Goal: Task Accomplishment & Management: Manage account settings

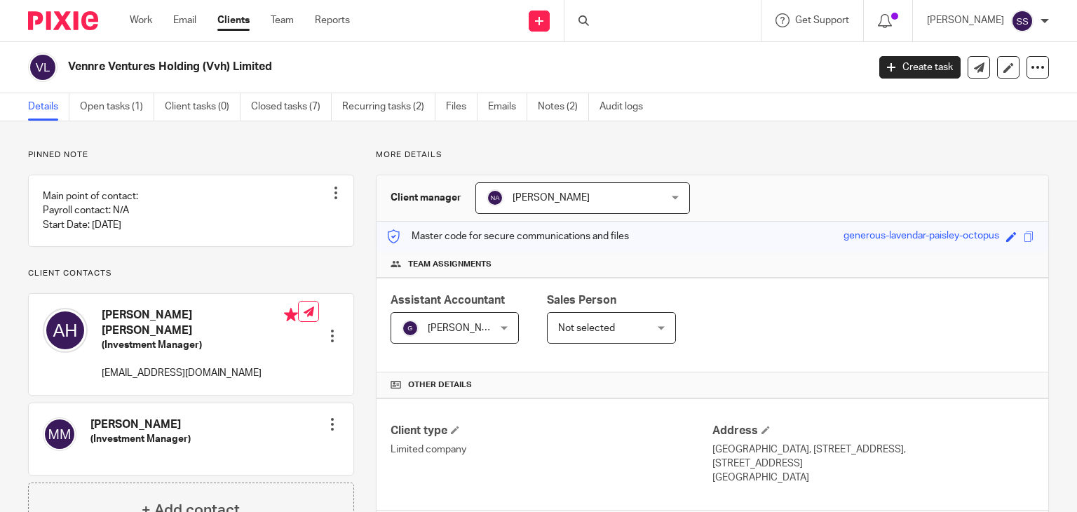
click at [601, 20] on div at bounding box center [663, 20] width 196 height 41
click at [609, 18] on input "Search" at bounding box center [656, 23] width 126 height 13
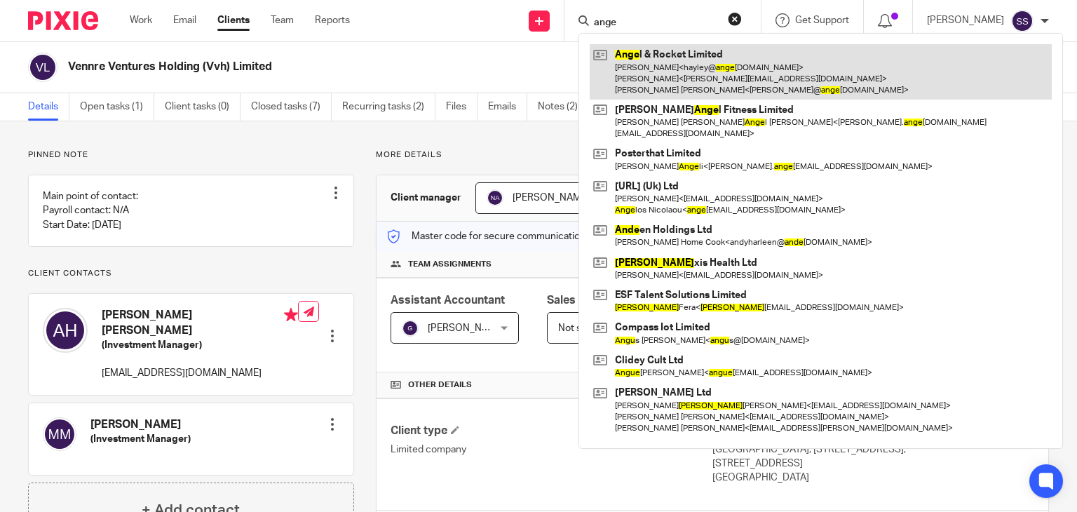
type input "ange"
click at [673, 90] on link at bounding box center [821, 71] width 462 height 55
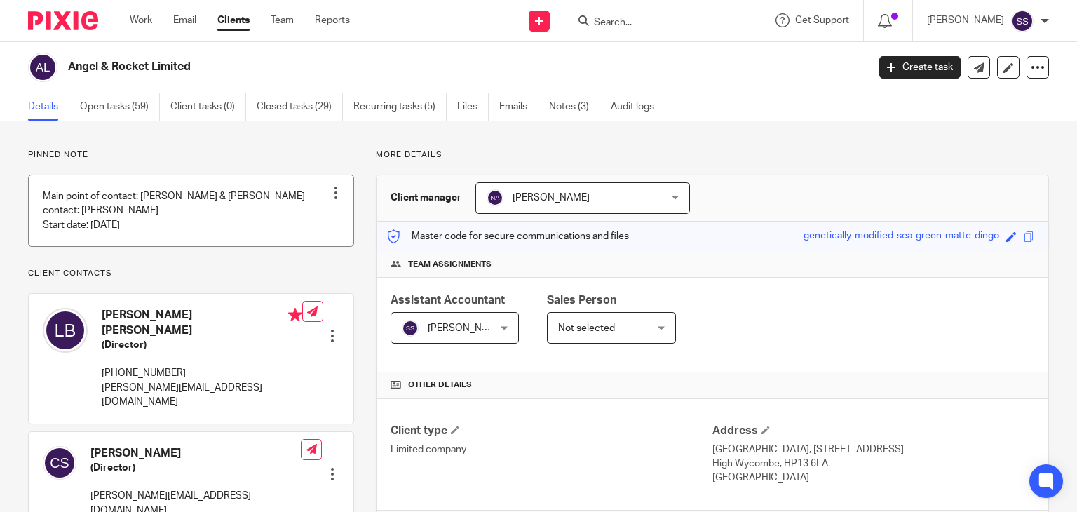
click at [334, 196] on div at bounding box center [336, 193] width 14 height 14
click at [130, 109] on link "Open tasks (59)" at bounding box center [120, 106] width 80 height 27
click at [389, 118] on link "Recurring tasks (5)" at bounding box center [399, 106] width 93 height 27
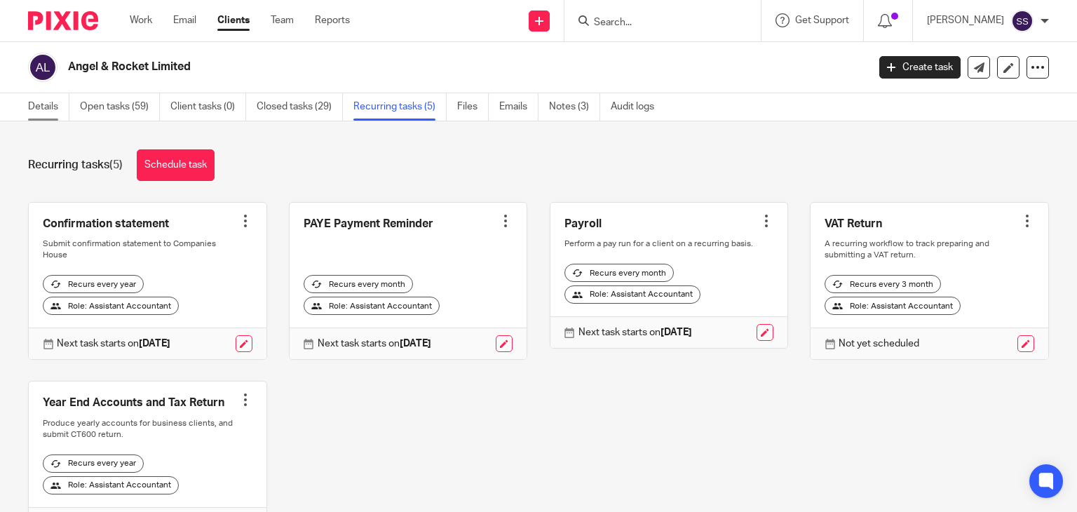
click at [49, 102] on link "Details" at bounding box center [48, 106] width 41 height 27
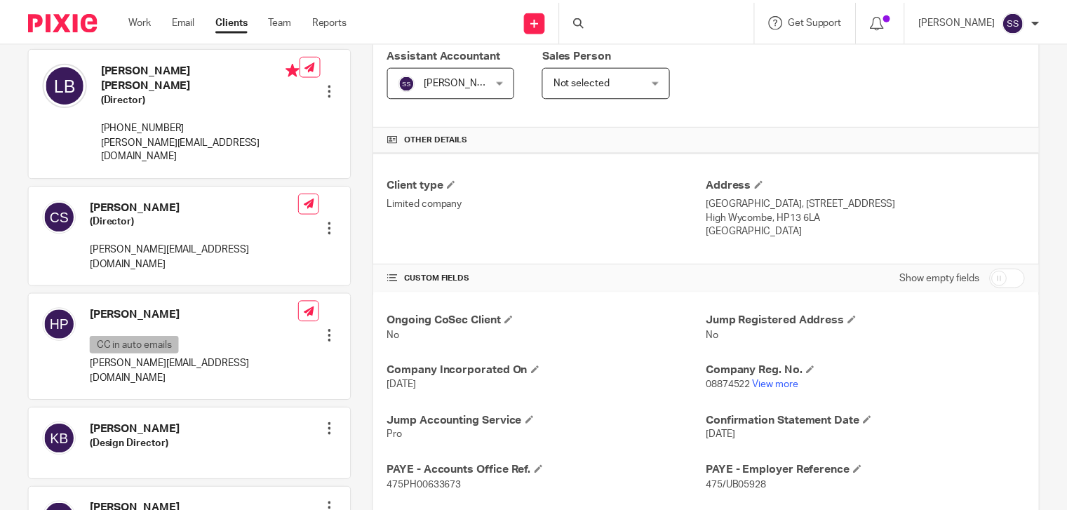
scroll to position [277, 0]
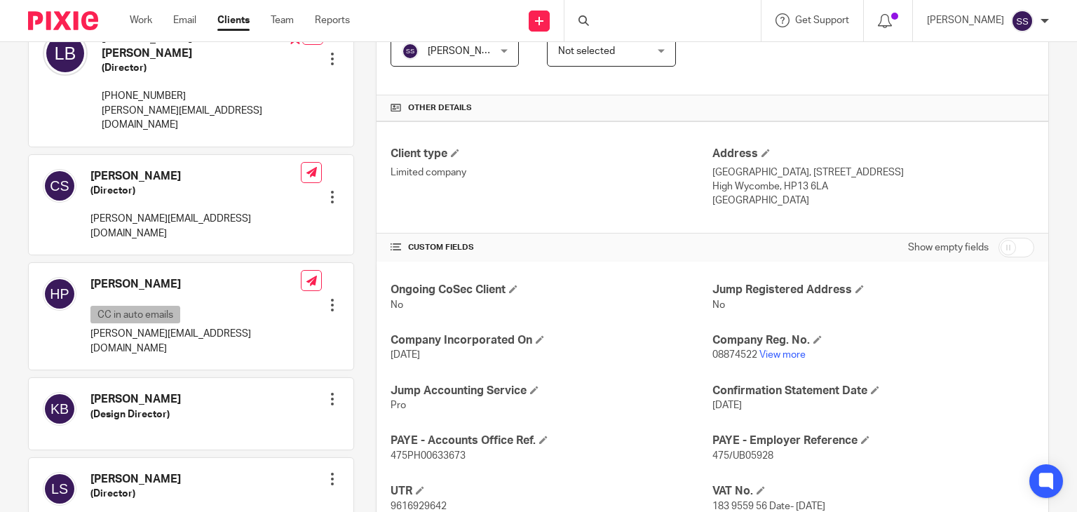
click at [336, 274] on div "Hayley Parnham-Swift CC in auto emails hayley@angelandrocket.com Edit contact C…" at bounding box center [191, 316] width 325 height 107
click at [330, 298] on div at bounding box center [332, 305] width 14 height 14
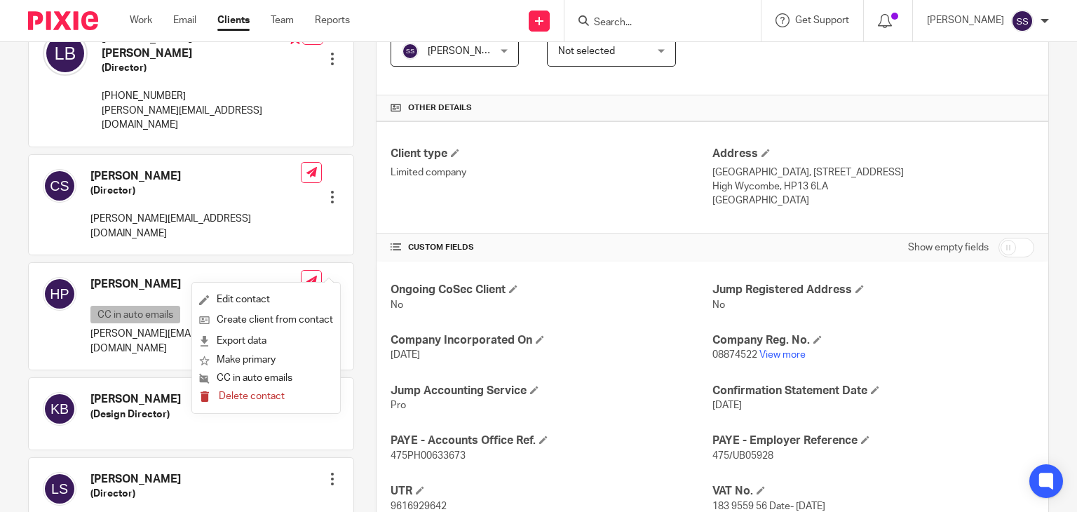
click at [266, 399] on span "Delete contact" at bounding box center [252, 396] width 66 height 10
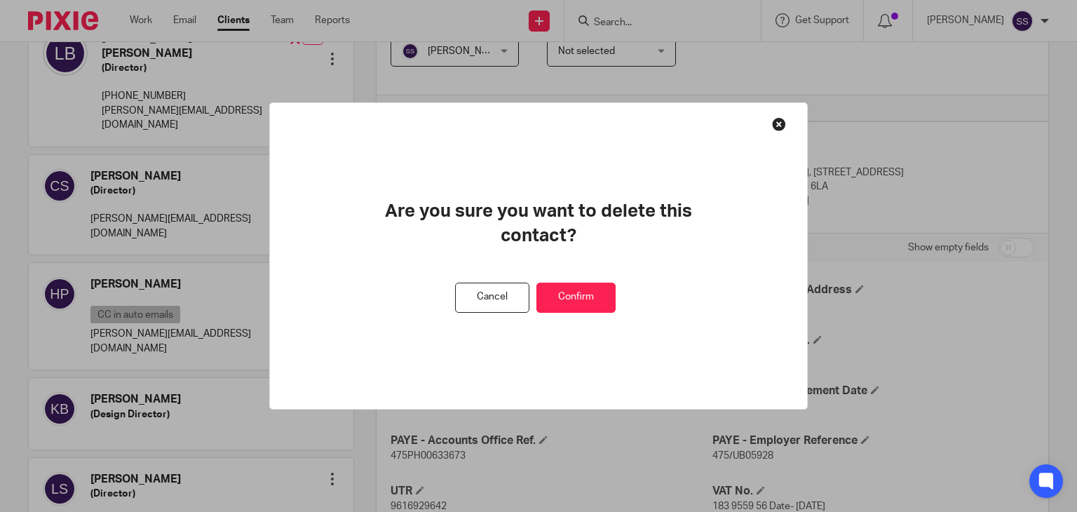
click at [571, 295] on button "Confirm" at bounding box center [576, 298] width 79 height 30
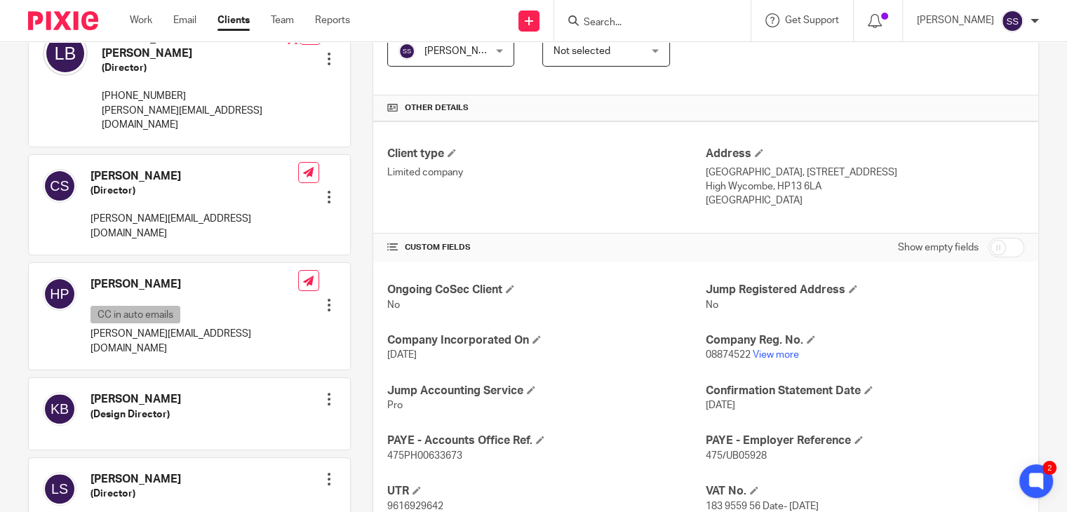
click at [336, 269] on div "Hayley Parnham-Swift CC in auto emails hayley@angelandrocket.com Edit contact C…" at bounding box center [189, 316] width 321 height 107
click at [325, 298] on div at bounding box center [329, 305] width 14 height 14
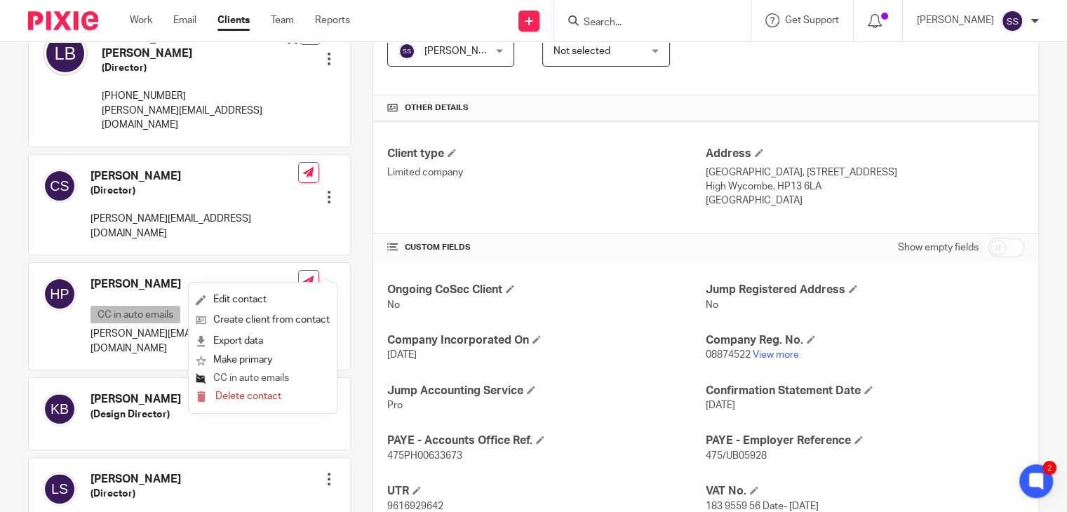
click at [268, 376] on button "CC in auto emails" at bounding box center [242, 379] width 93 height 18
click at [276, 378] on button "CC in auto emails" at bounding box center [242, 379] width 93 height 18
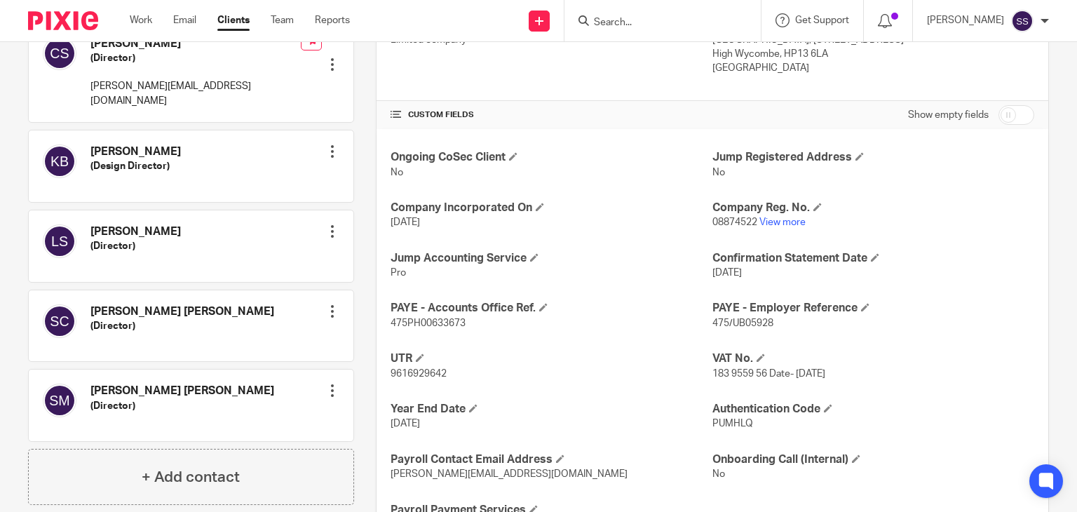
scroll to position [421, 0]
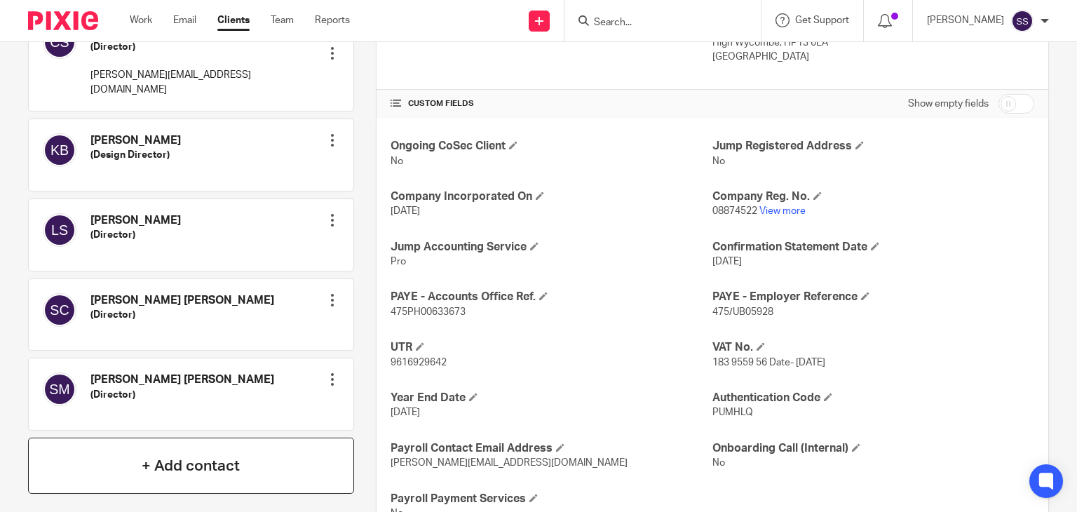
click at [255, 440] on div "+ Add contact" at bounding box center [191, 466] width 326 height 56
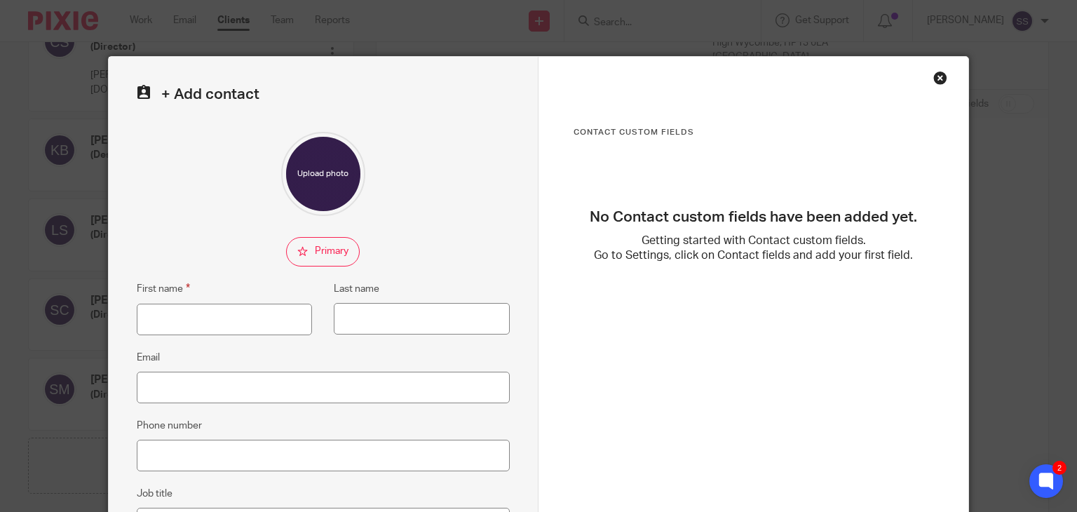
click at [182, 335] on div "First name Last name" at bounding box center [312, 315] width 396 height 69
click at [180, 330] on input "First name" at bounding box center [225, 320] width 176 height 32
click at [155, 315] on input "ANdrea" at bounding box center [225, 320] width 176 height 32
type input "Andrea"
click at [384, 333] on input "Last name" at bounding box center [422, 319] width 176 height 32
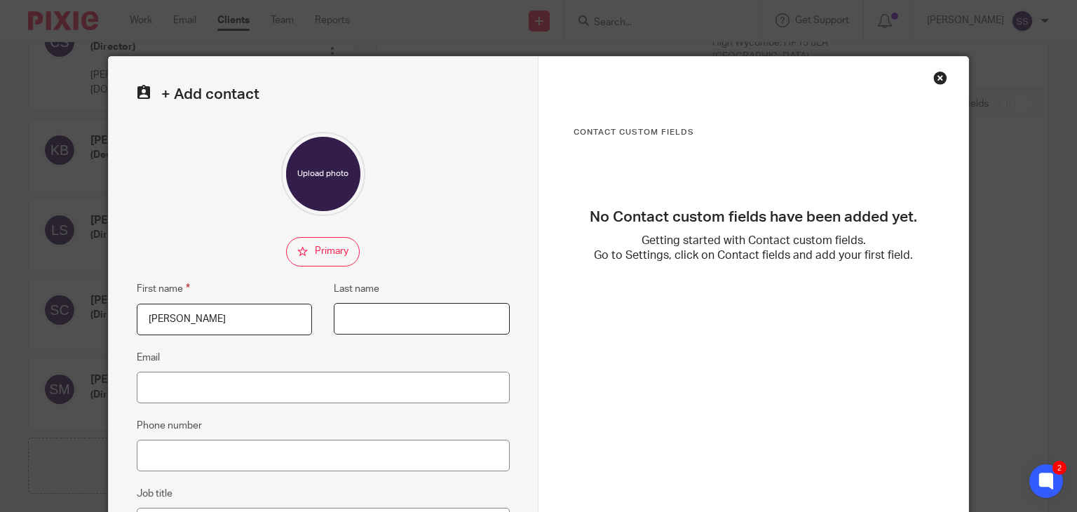
paste input "Sellwood"
type input "Sellwood"
click at [283, 384] on input "Email" at bounding box center [323, 388] width 373 height 32
paste input "Sellwood"
type input "Sellwood"
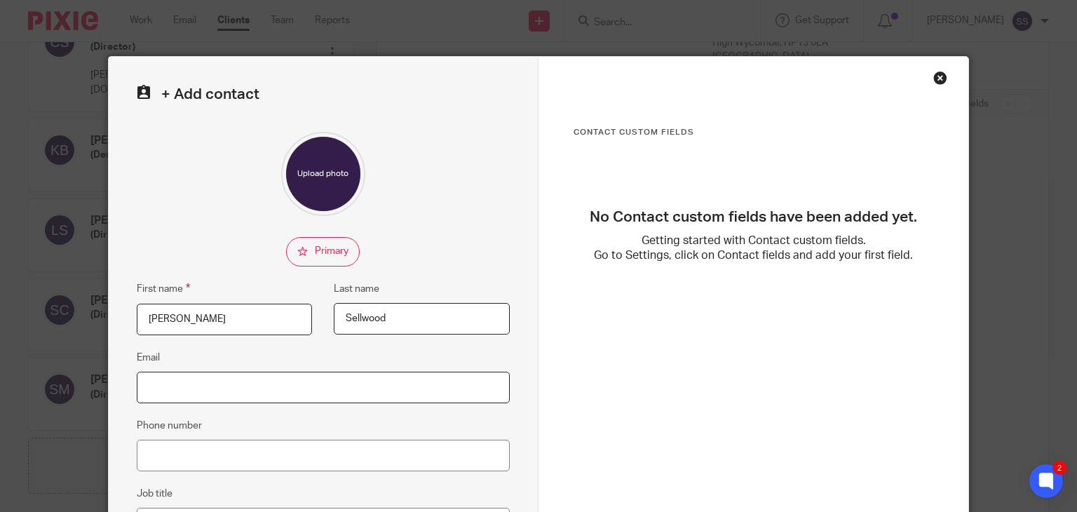
click at [258, 399] on input "Email" at bounding box center [323, 388] width 373 height 32
paste input "[PERSON_NAME][EMAIL_ADDRESS][DOMAIN_NAME]"
type input "[PERSON_NAME][EMAIL_ADDRESS][DOMAIN_NAME]"
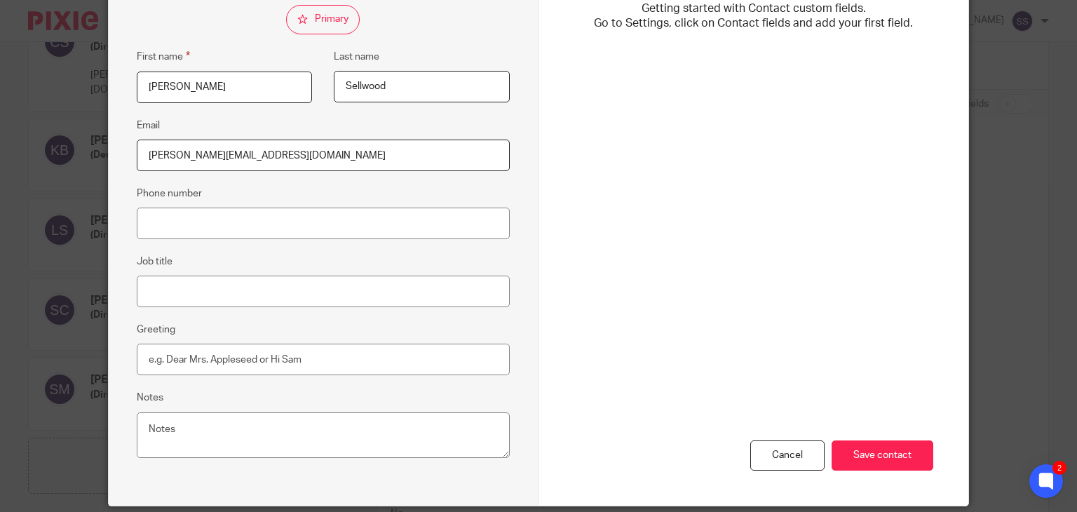
scroll to position [234, 0]
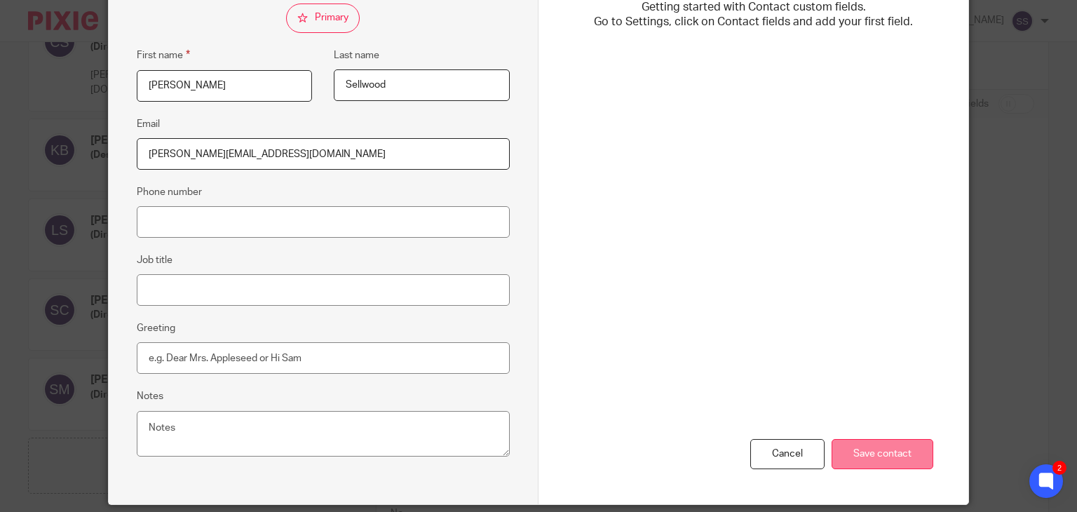
click at [860, 442] on input "Save contact" at bounding box center [883, 454] width 102 height 30
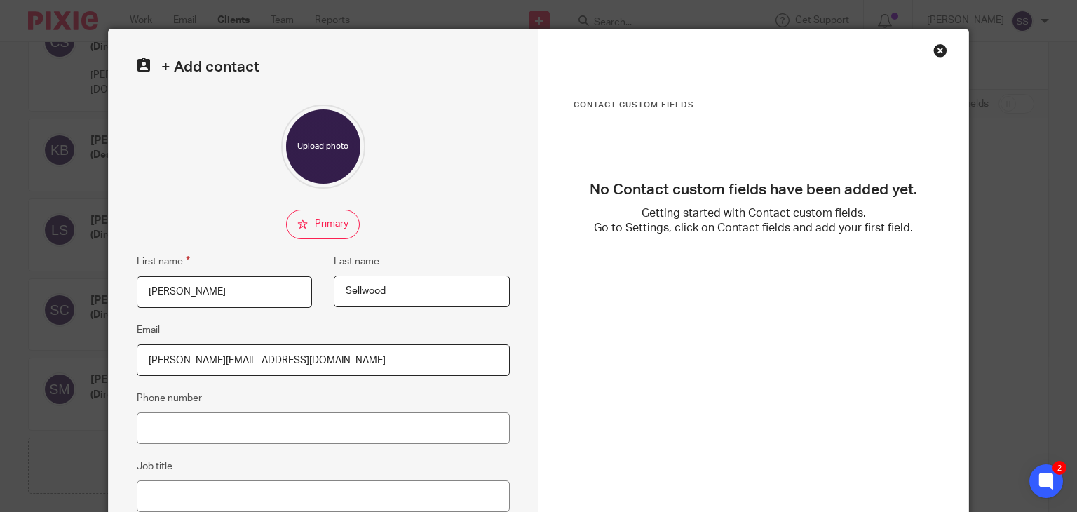
scroll to position [0, 0]
